Goal: Find specific page/section: Find specific page/section

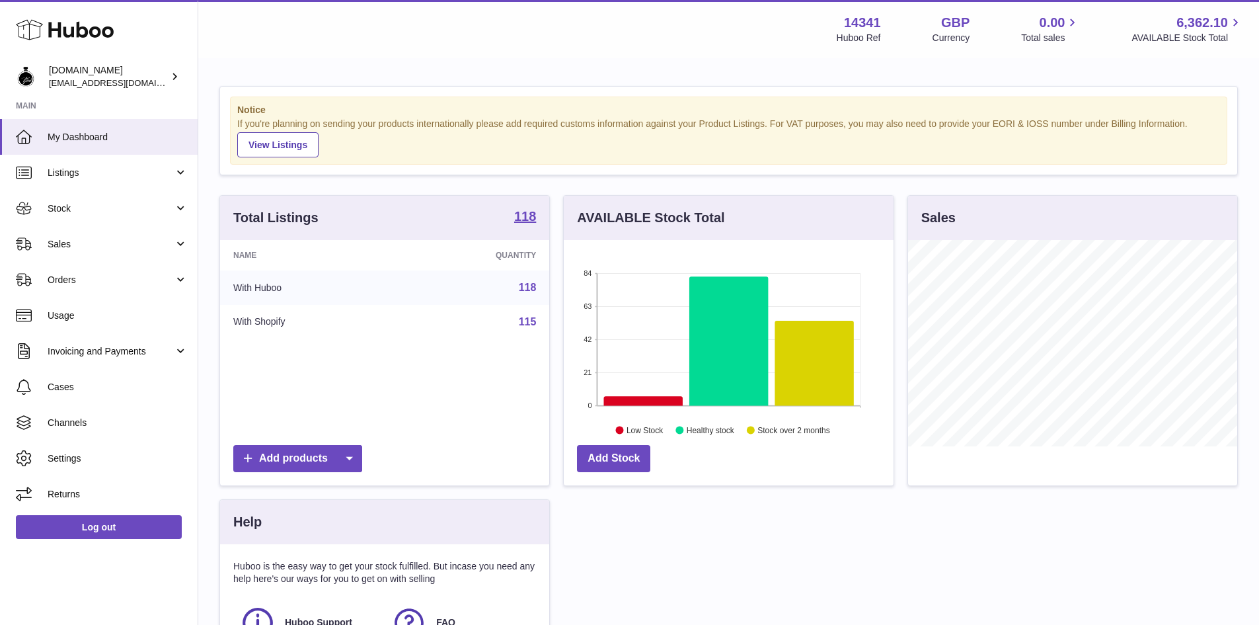
scroll to position [206, 330]
click at [807, 376] on icon at bounding box center [815, 363] width 79 height 85
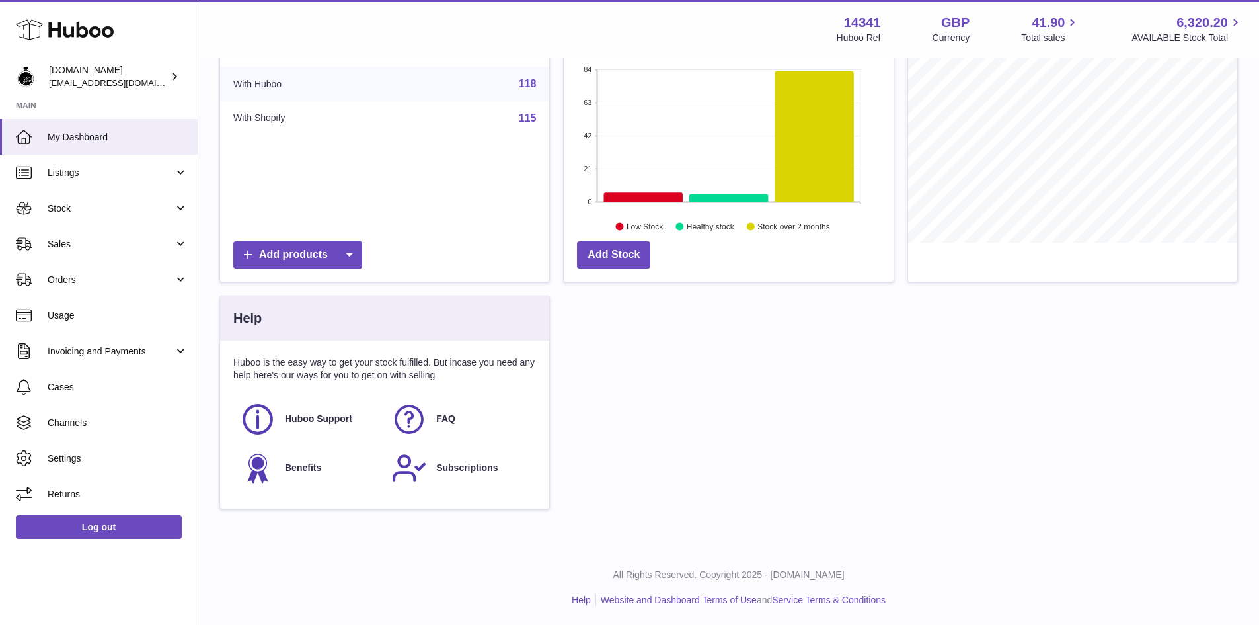
scroll to position [205, 0]
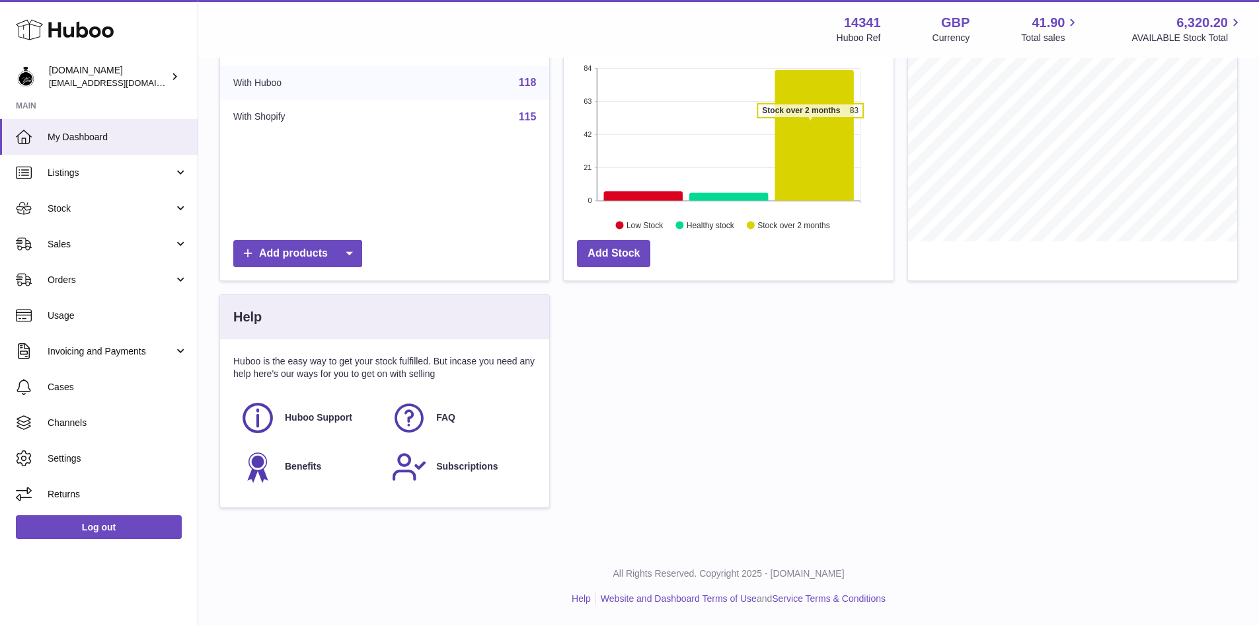
click at [811, 124] on icon at bounding box center [815, 135] width 79 height 131
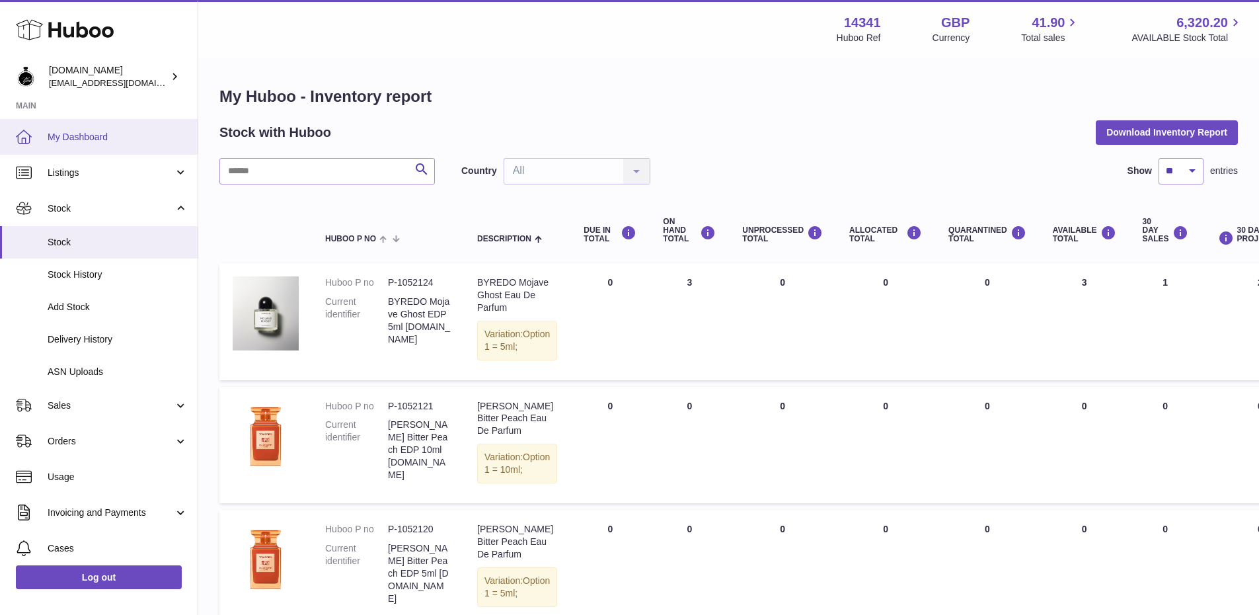
click at [111, 126] on link "My Dashboard" at bounding box center [99, 137] width 198 height 36
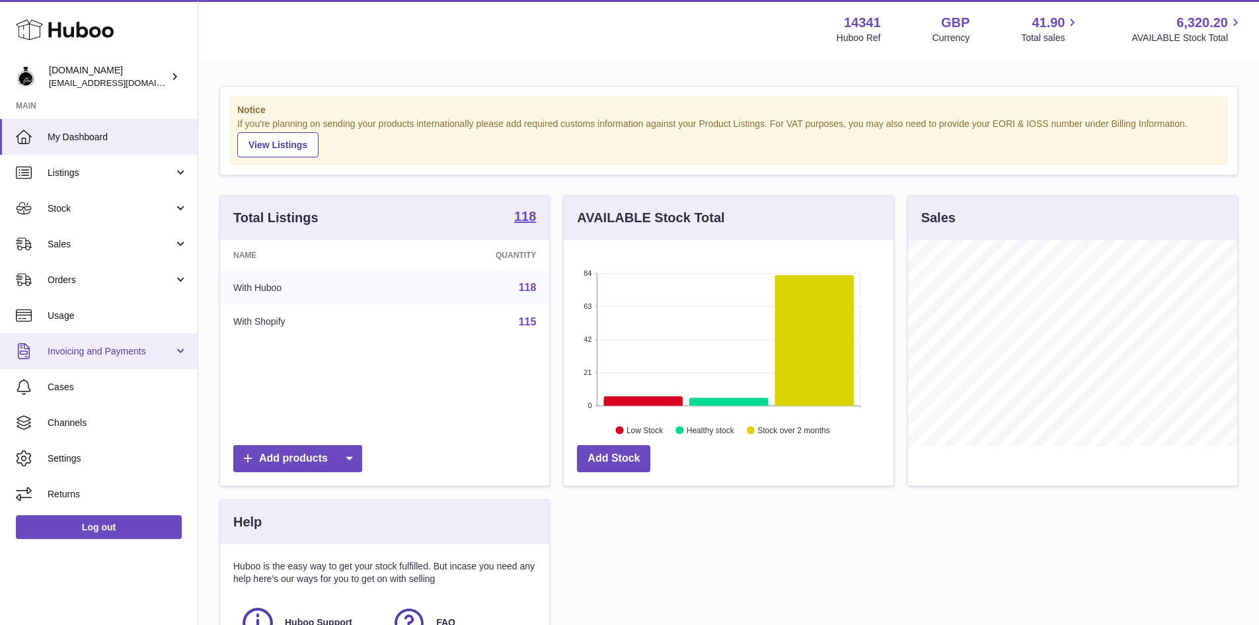
click at [108, 354] on span "Invoicing and Payments" at bounding box center [111, 351] width 126 height 13
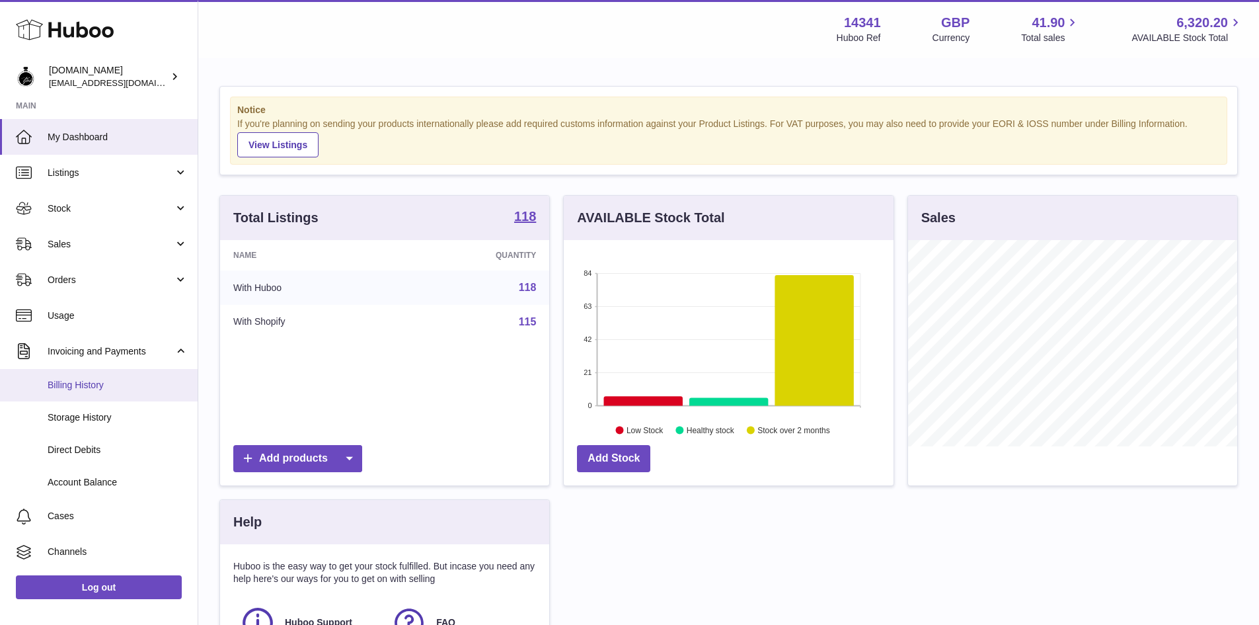
click at [91, 385] on span "Billing History" at bounding box center [118, 385] width 140 height 13
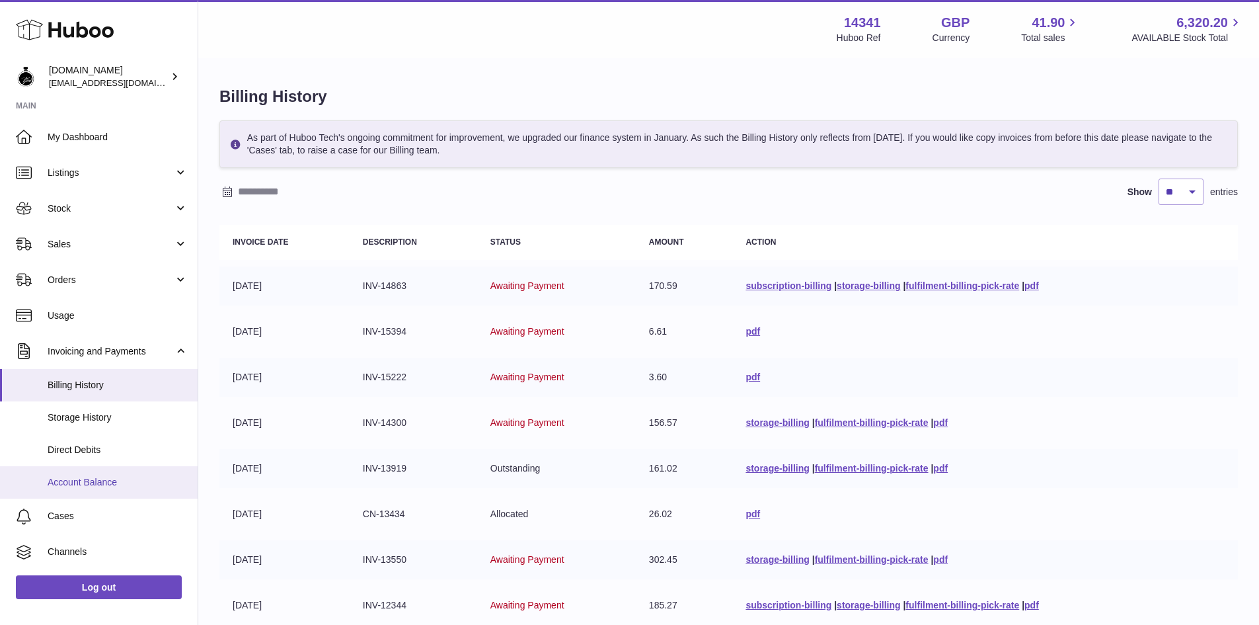
click at [75, 480] on span "Account Balance" at bounding box center [118, 482] width 140 height 13
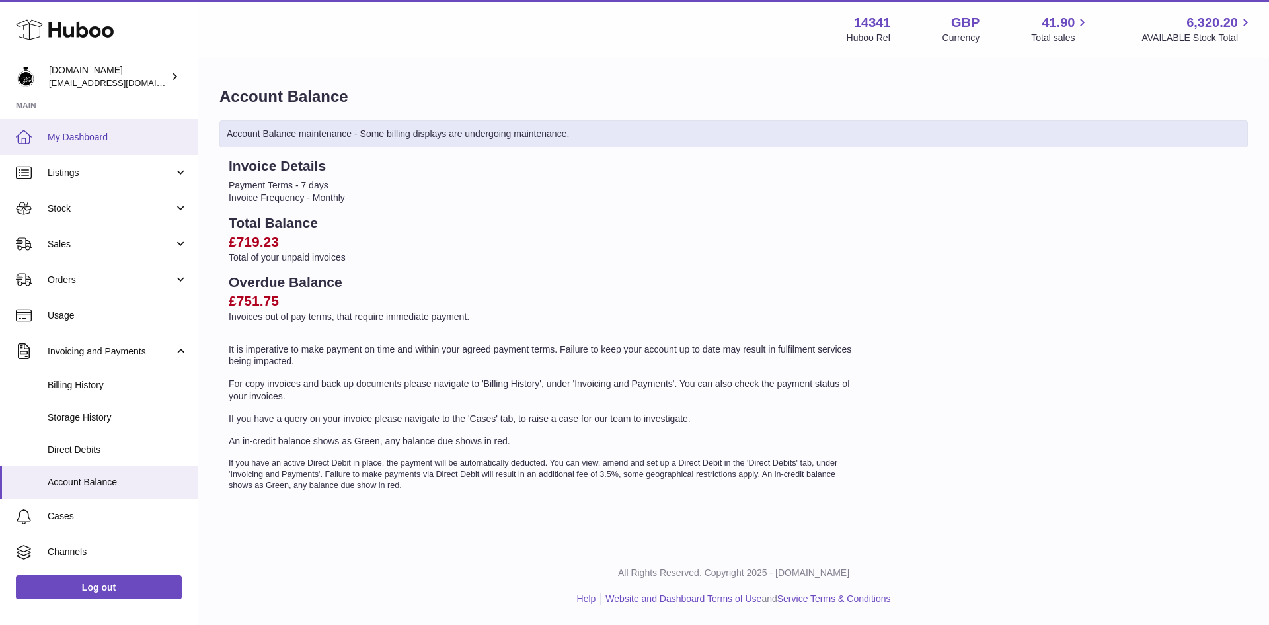
click at [93, 131] on span "My Dashboard" at bounding box center [118, 137] width 140 height 13
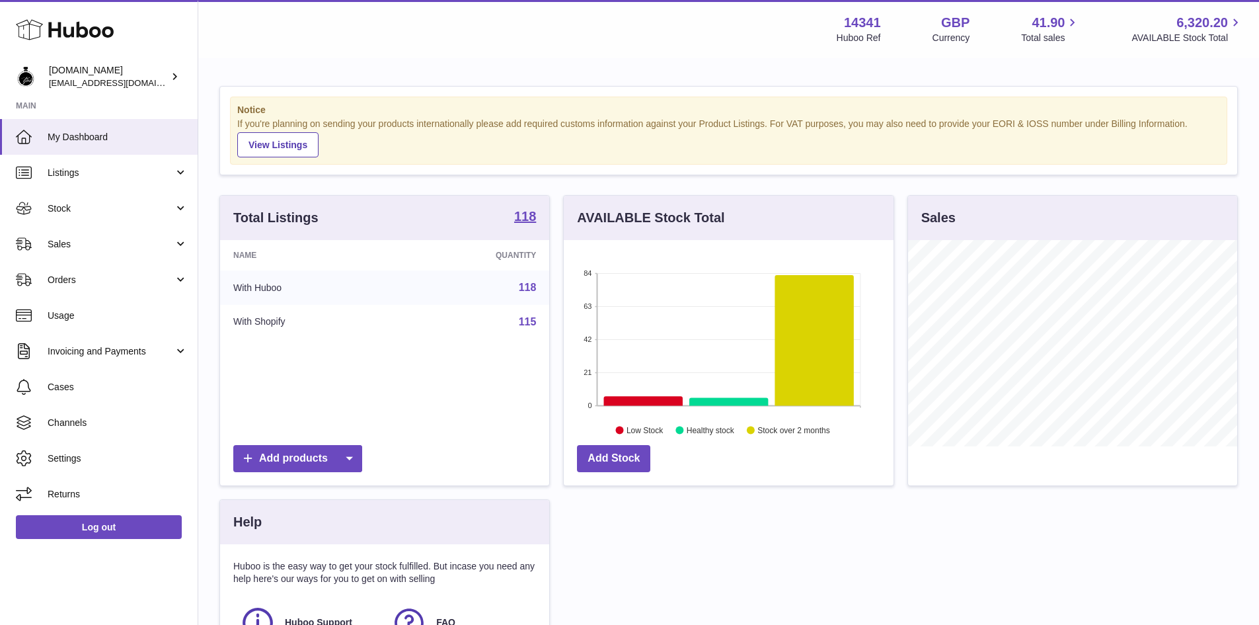
scroll to position [660929, 660806]
